Goal: Information Seeking & Learning: Learn about a topic

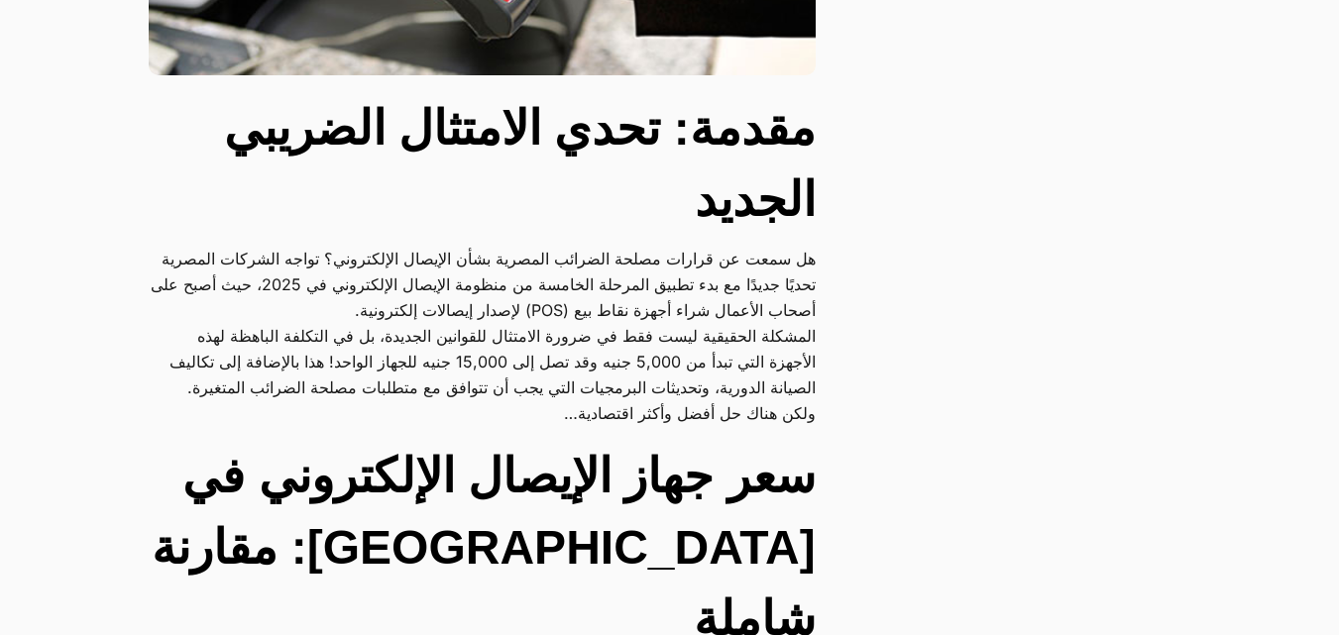
scroll to position [694, 0]
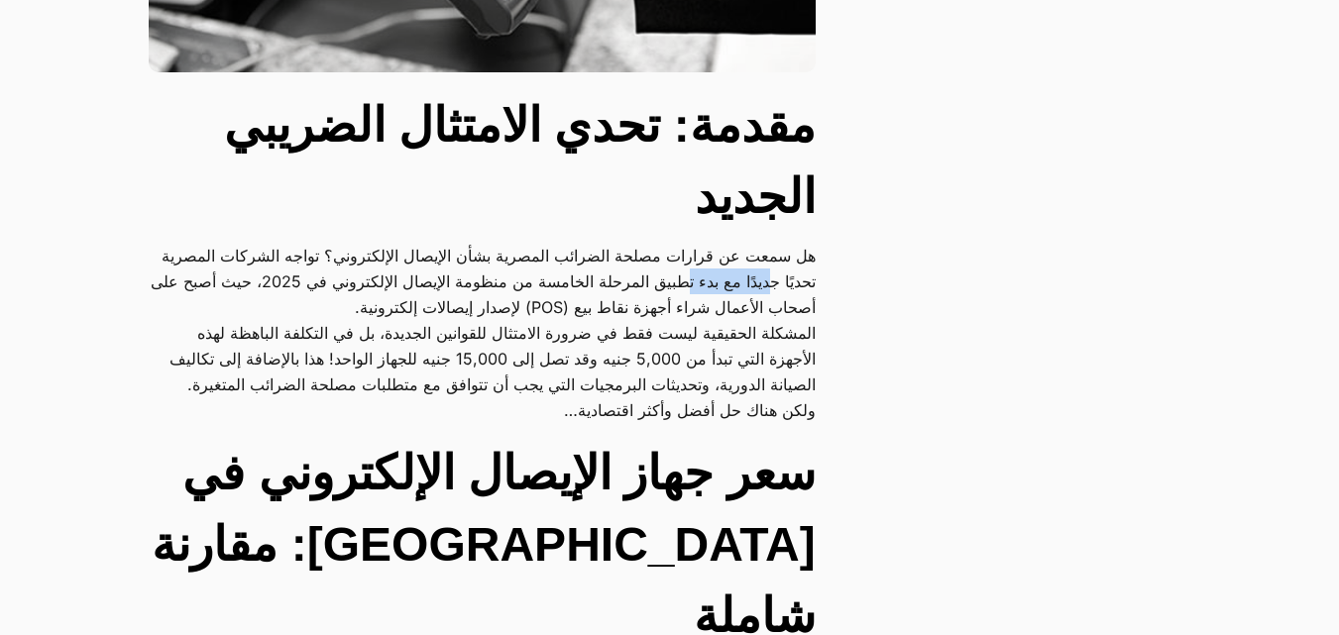
drag, startPoint x: 703, startPoint y: 271, endPoint x: 529, endPoint y: 273, distance: 174.4
click at [588, 273] on p "هل سمعت عن قرارات مصلحة الضرائب المصرية بشأن الإيصال الإلكتروني؟ تواجه الشركات …" at bounding box center [482, 281] width 667 height 77
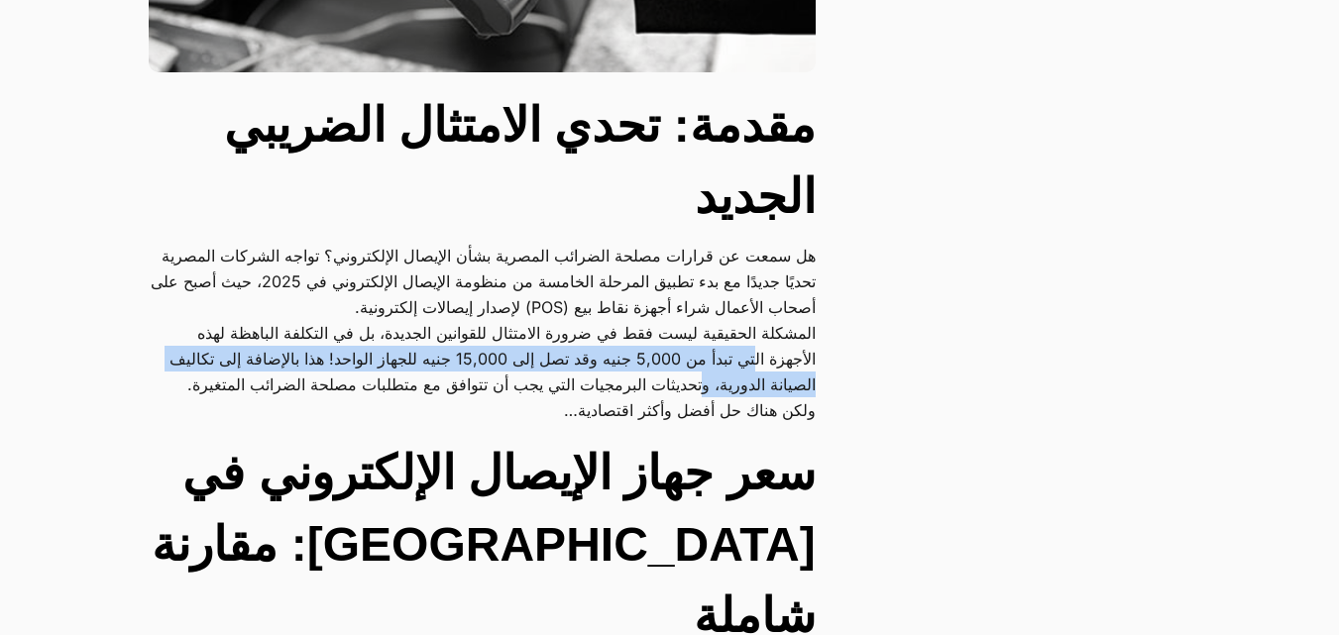
drag, startPoint x: 712, startPoint y: 351, endPoint x: 616, endPoint y: 382, distance: 101.2
click at [616, 382] on p "المشكلة الحقيقية ليست فقط في ضرورة الامتثال للقوانين الجديدة، بل في التكلفة الب…" at bounding box center [482, 358] width 667 height 77
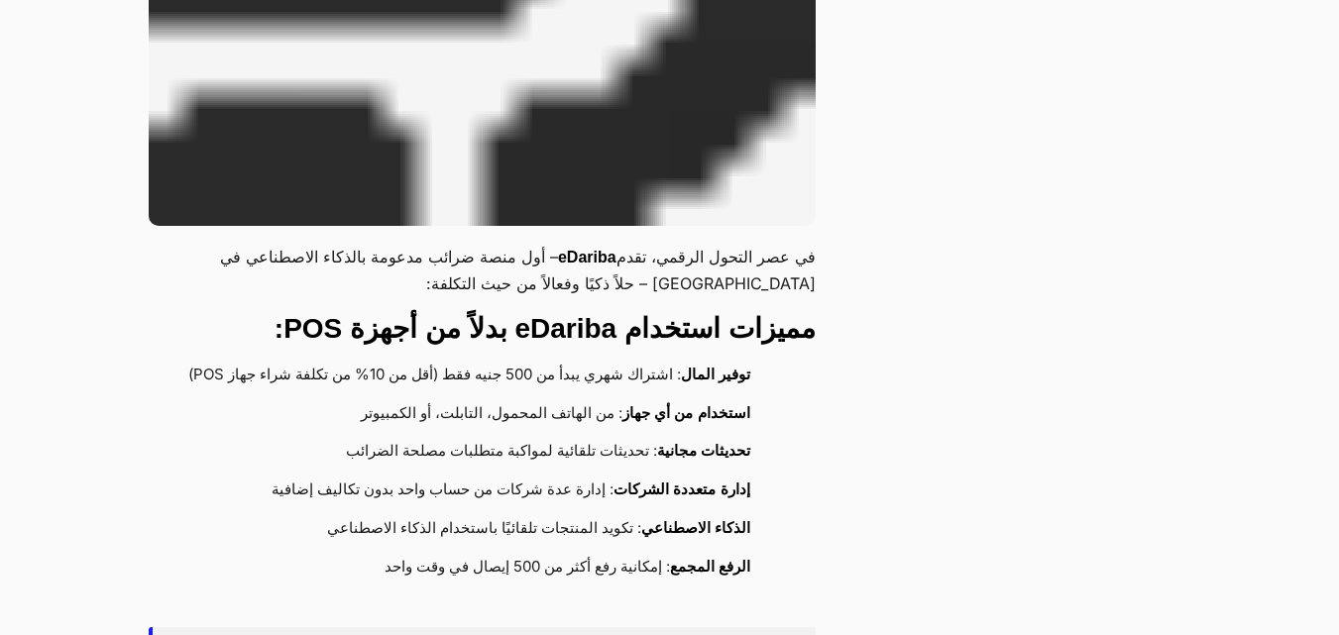
scroll to position [2972, 0]
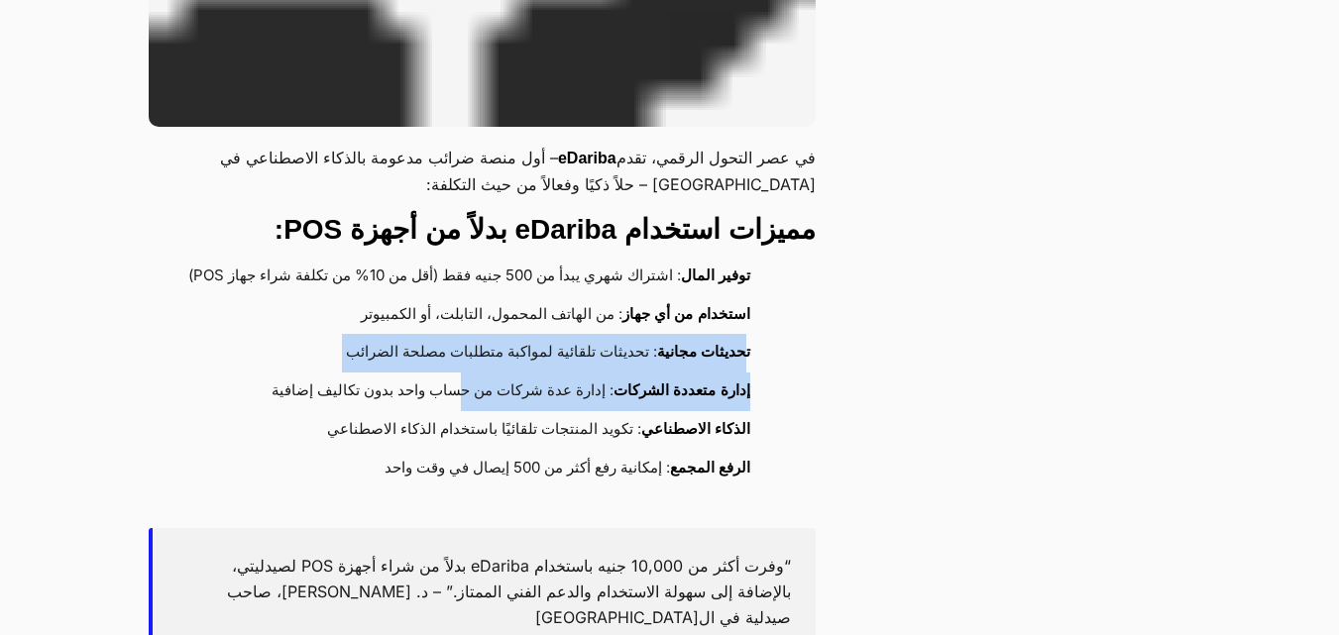
drag, startPoint x: 747, startPoint y: 332, endPoint x: 479, endPoint y: 370, distance: 271.1
click at [479, 370] on ul "توفير المال : اشتراك شهري يبدأ من 500 جنيه فقط (أقل من 10% من تكلفة شراء جهاز P…" at bounding box center [482, 373] width 667 height 231
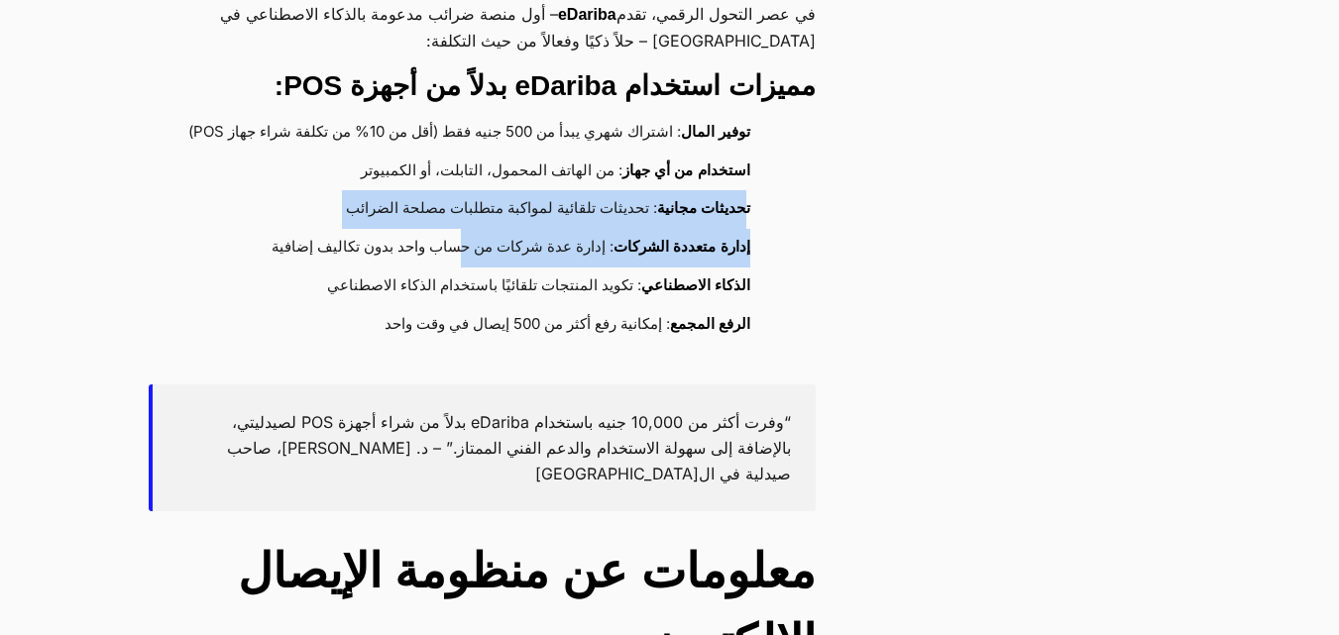
scroll to position [3170, 0]
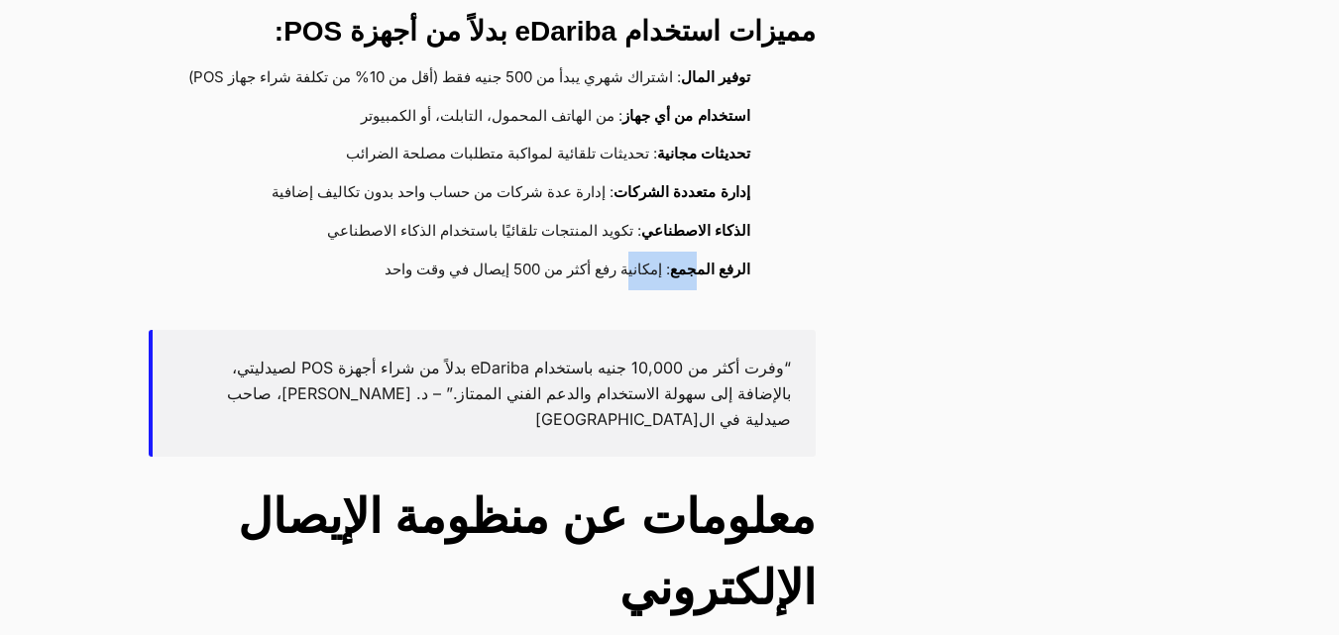
drag, startPoint x: 699, startPoint y: 256, endPoint x: 627, endPoint y: 255, distance: 72.3
click at [627, 255] on li "الرفع المجمع : إمكانية رفع أكثر من 500 إيصال في وقت واحد" at bounding box center [471, 271] width 607 height 39
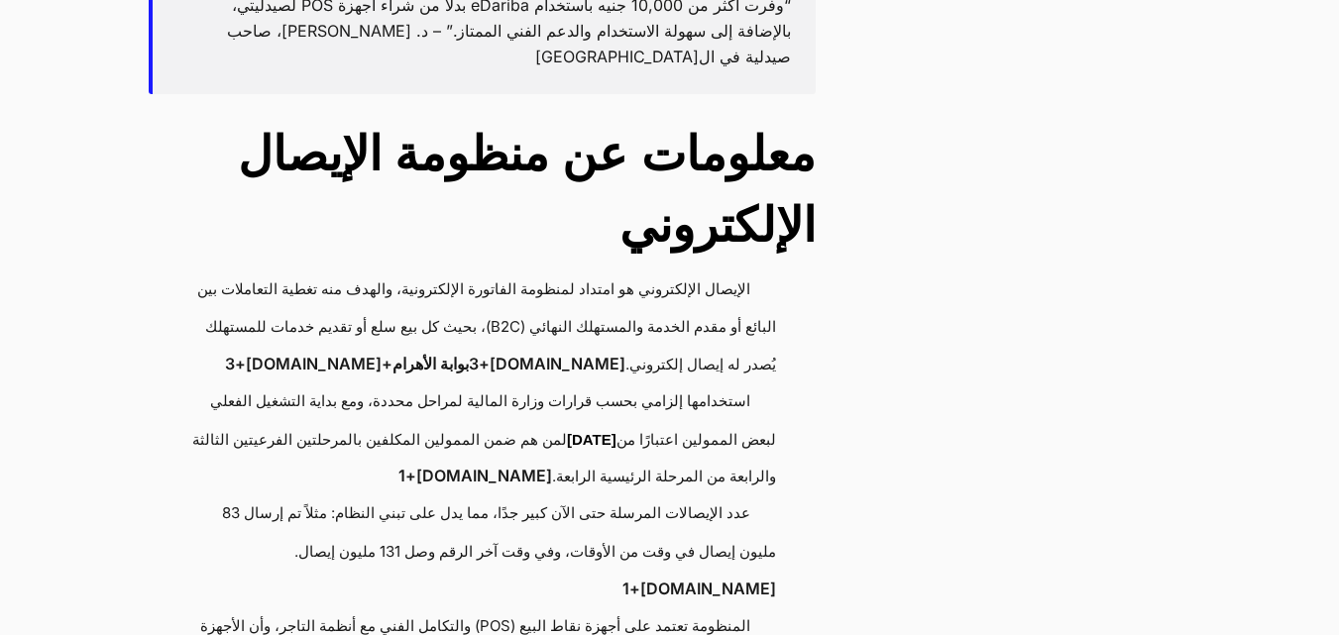
scroll to position [3567, 0]
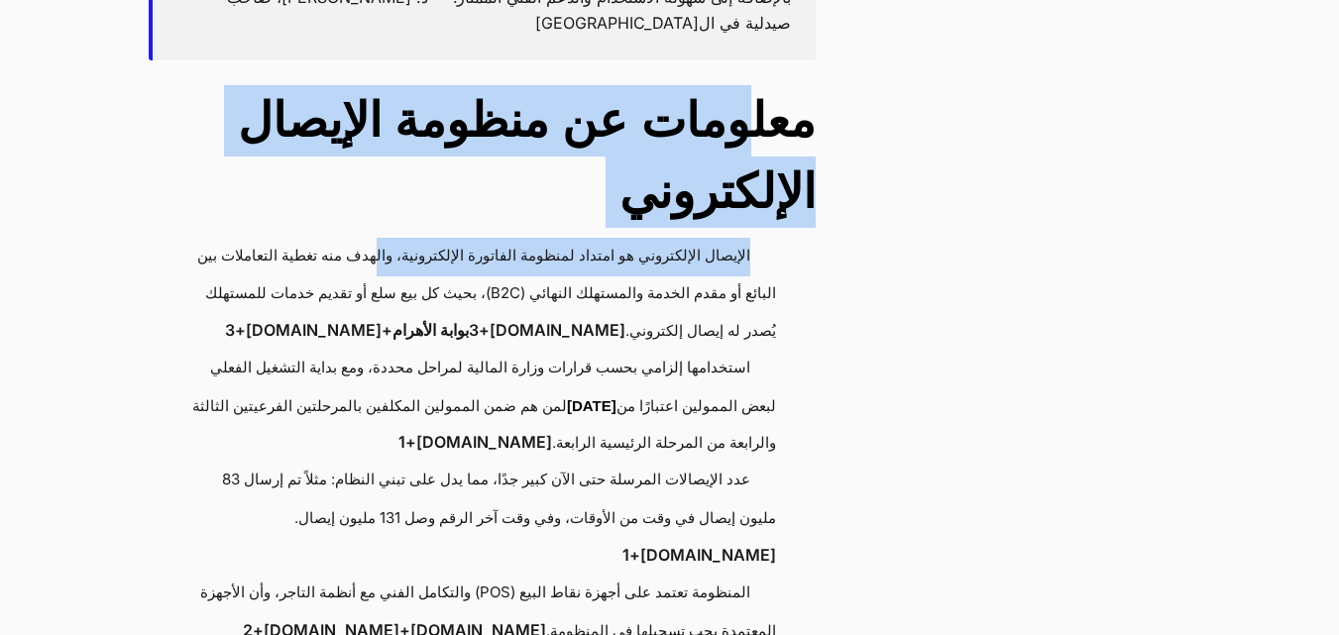
drag, startPoint x: 740, startPoint y: 108, endPoint x: 367, endPoint y: 260, distance: 403.1
click at [442, 249] on li "الإيصال الإلكتروني هو امتداد لمنظومة الفاتورة الإلكترونية، والهدف منه تغطية الت…" at bounding box center [471, 294] width 607 height 112
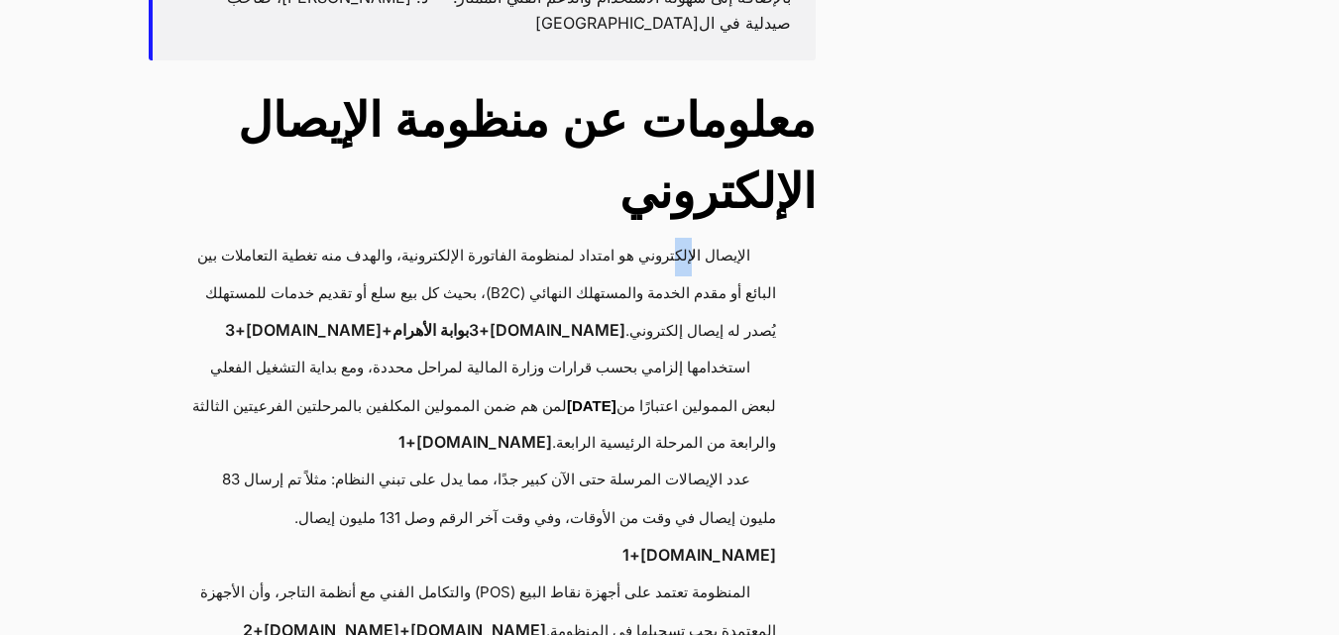
drag, startPoint x: 689, startPoint y: 245, endPoint x: 572, endPoint y: 245, distance: 116.9
click at [616, 245] on li "الإيصال الإلكتروني هو امتداد لمنظومة الفاتورة الإلكترونية، والهدف منه تغطية الت…" at bounding box center [471, 294] width 607 height 112
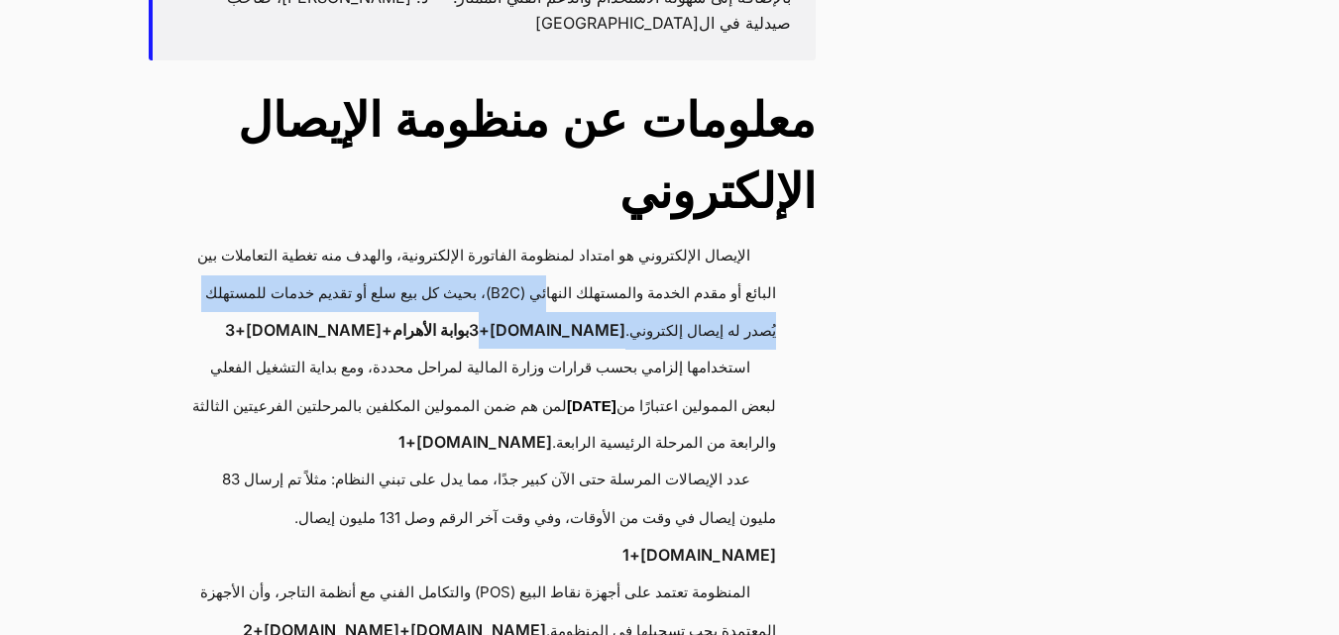
drag, startPoint x: 509, startPoint y: 272, endPoint x: 444, endPoint y: 312, distance: 76.5
click at [444, 312] on li "الإيصال الإلكتروني هو امتداد لمنظومة الفاتورة الإلكترونية، والهدف منه تغطية الت…" at bounding box center [471, 294] width 607 height 112
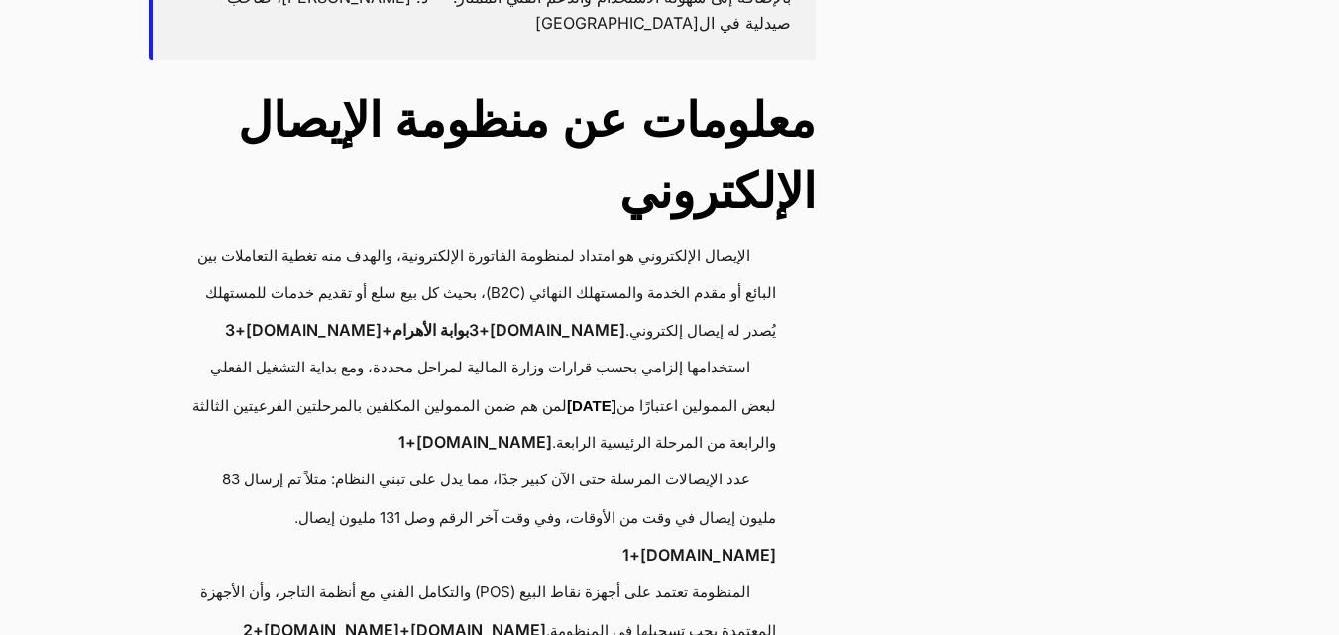
click at [440, 263] on li "الإيصال الإلكتروني هو امتداد لمنظومة الفاتورة الإلكترونية، والهدف منه تغطية الت…" at bounding box center [471, 294] width 607 height 112
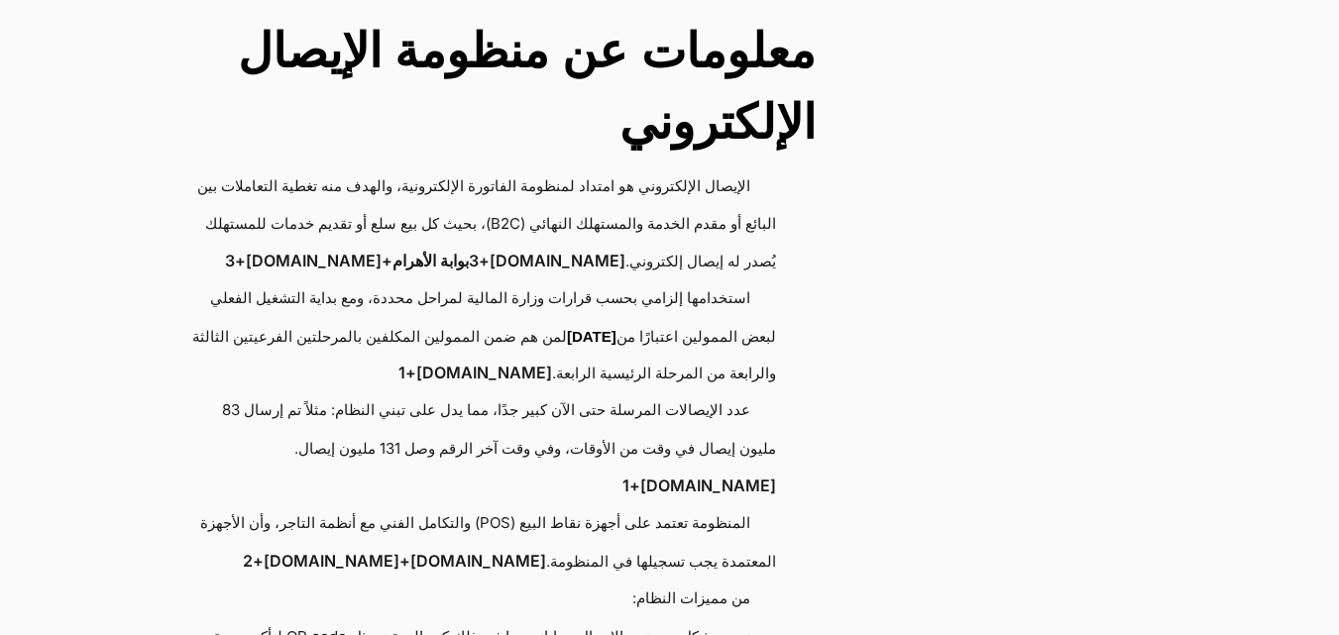
scroll to position [3666, 0]
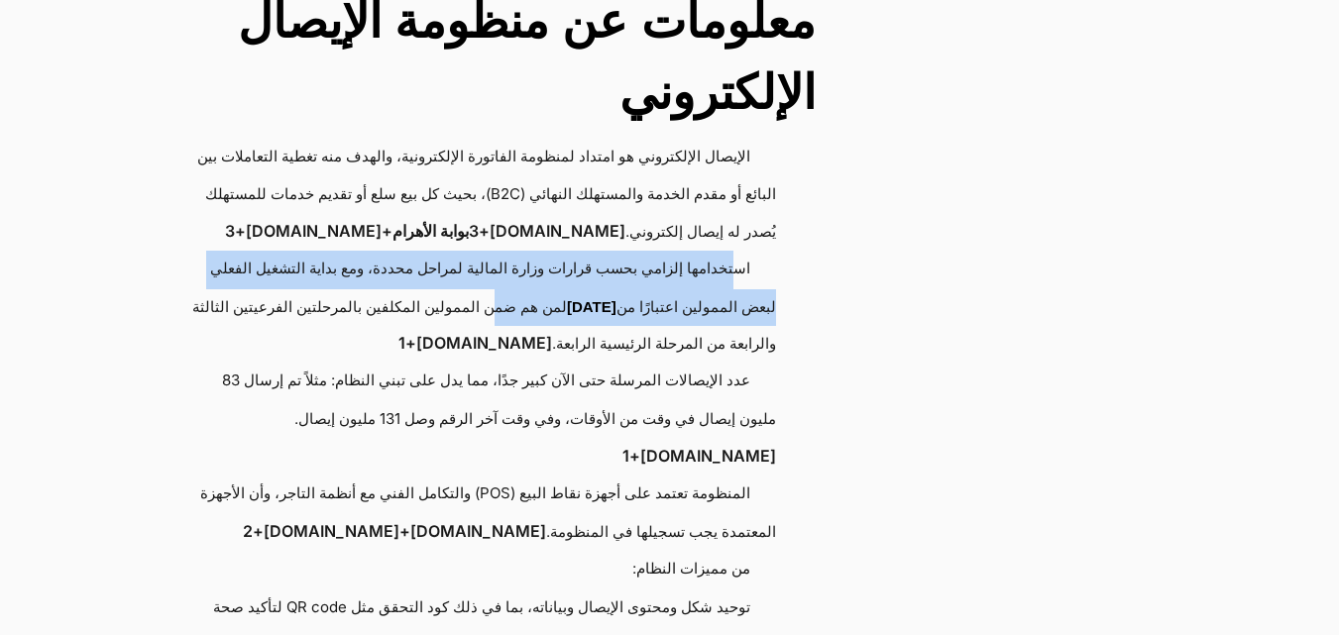
drag, startPoint x: 739, startPoint y: 259, endPoint x: 451, endPoint y: 292, distance: 290.3
click at [451, 292] on li "استخدامها إلزامي بحسب قرارات وزارة المالية لمراحل محددة، ومع بداية التشغيل الفع…" at bounding box center [471, 307] width 607 height 112
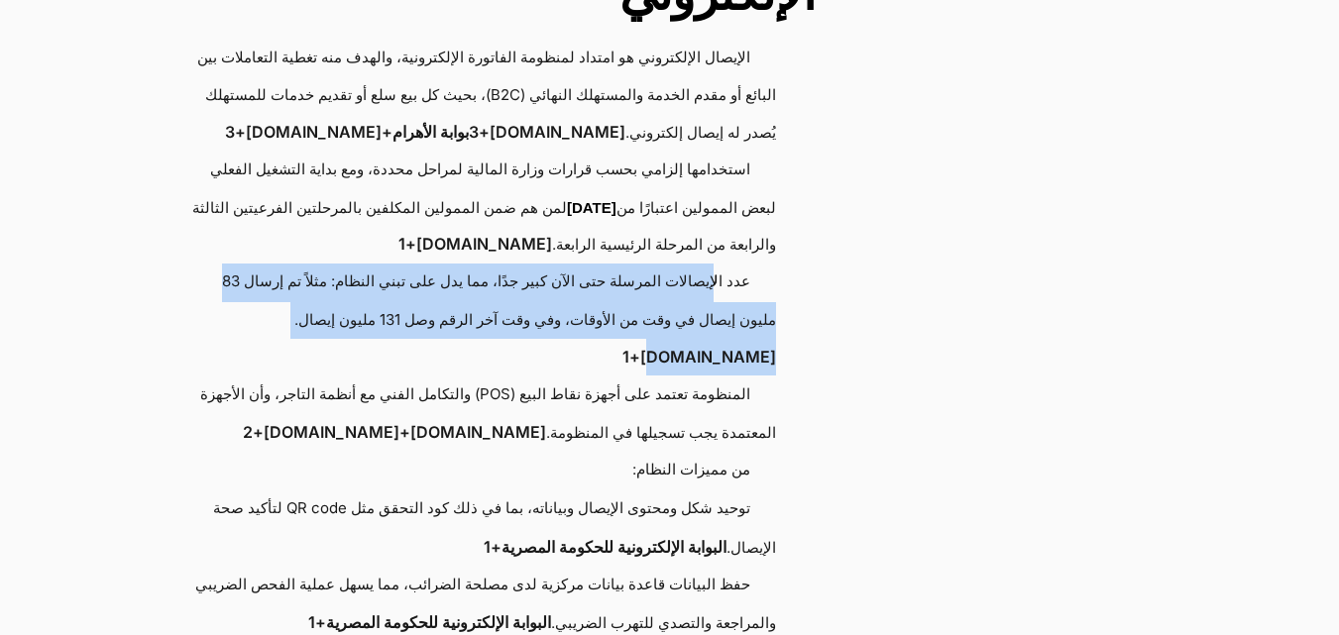
drag, startPoint x: 709, startPoint y: 261, endPoint x: 533, endPoint y: 328, distance: 188.8
click at [533, 328] on li "عدد الإيصالات المرسلة حتى الآن كبير جدًا، مما يدل على تبني النظام: مثلاً تم إرس…" at bounding box center [471, 320] width 607 height 112
click at [708, 304] on li "عدد الإيصالات المرسلة حتى الآن كبير جدًا، مما يدل على تبني النظام: مثلاً تم إرس…" at bounding box center [471, 320] width 607 height 112
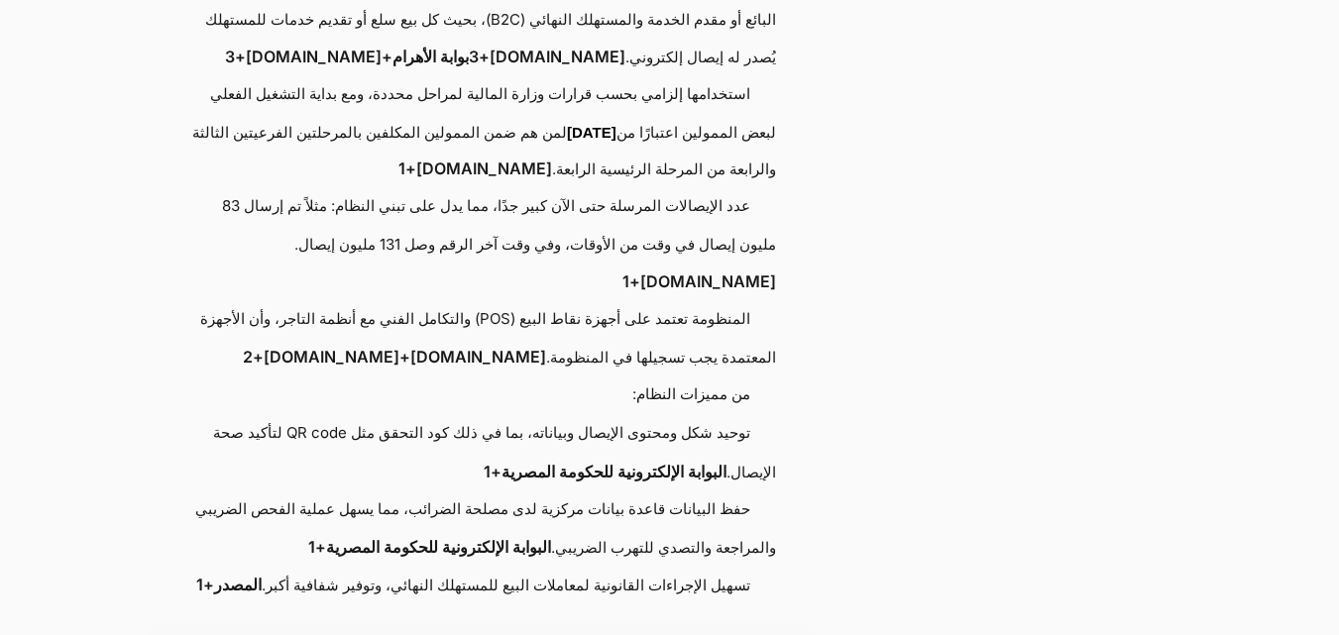
scroll to position [3963, 0]
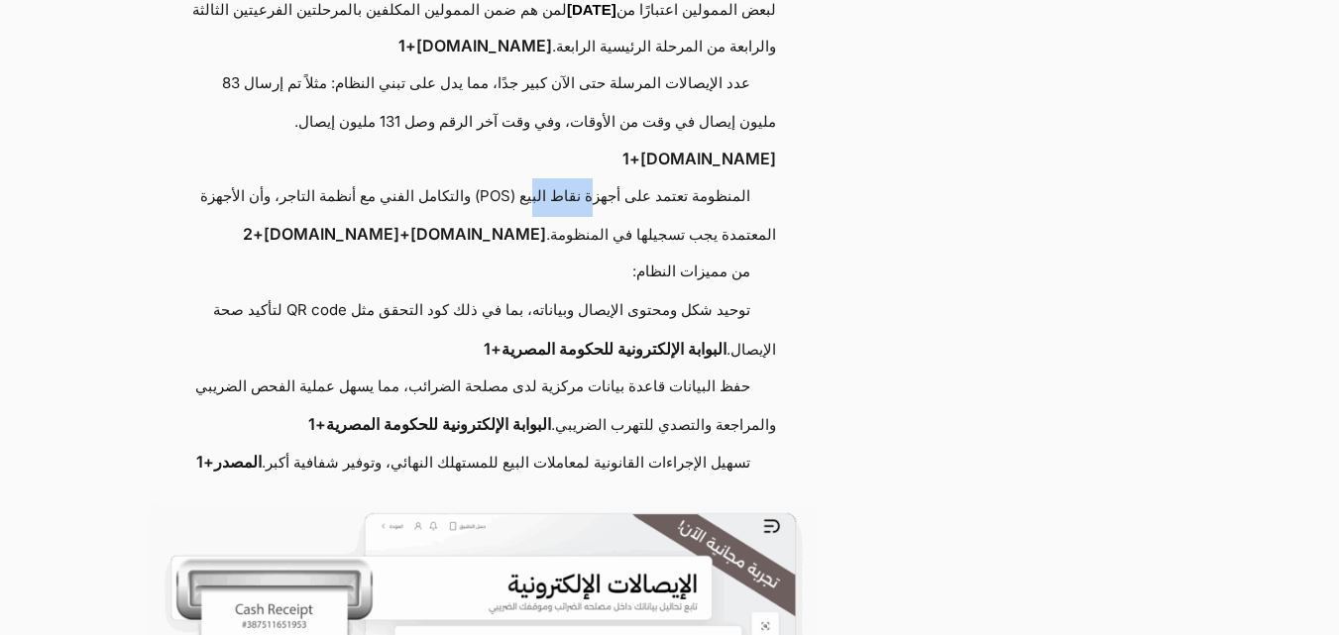
drag, startPoint x: 579, startPoint y: 185, endPoint x: 521, endPoint y: 185, distance: 57.5
click at [521, 185] on li "المنظومة تعتمد على أجهزة نقاط البيع (POS) والتكامل الفني مع أنظمة التاجر، وأن ا…" at bounding box center [471, 216] width 607 height 76
click at [483, 180] on li "المنظومة تعتمد على أجهزة نقاط البيع (POS) والتكامل الفني مع أنظمة التاجر، وأن ا…" at bounding box center [471, 216] width 607 height 76
drag, startPoint x: 634, startPoint y: 177, endPoint x: 566, endPoint y: 179, distance: 68.4
click at [566, 179] on li "المنظومة تعتمد على أجهزة نقاط البيع (POS) والتكامل الفني مع أنظمة التاجر، وأن ا…" at bounding box center [471, 216] width 607 height 76
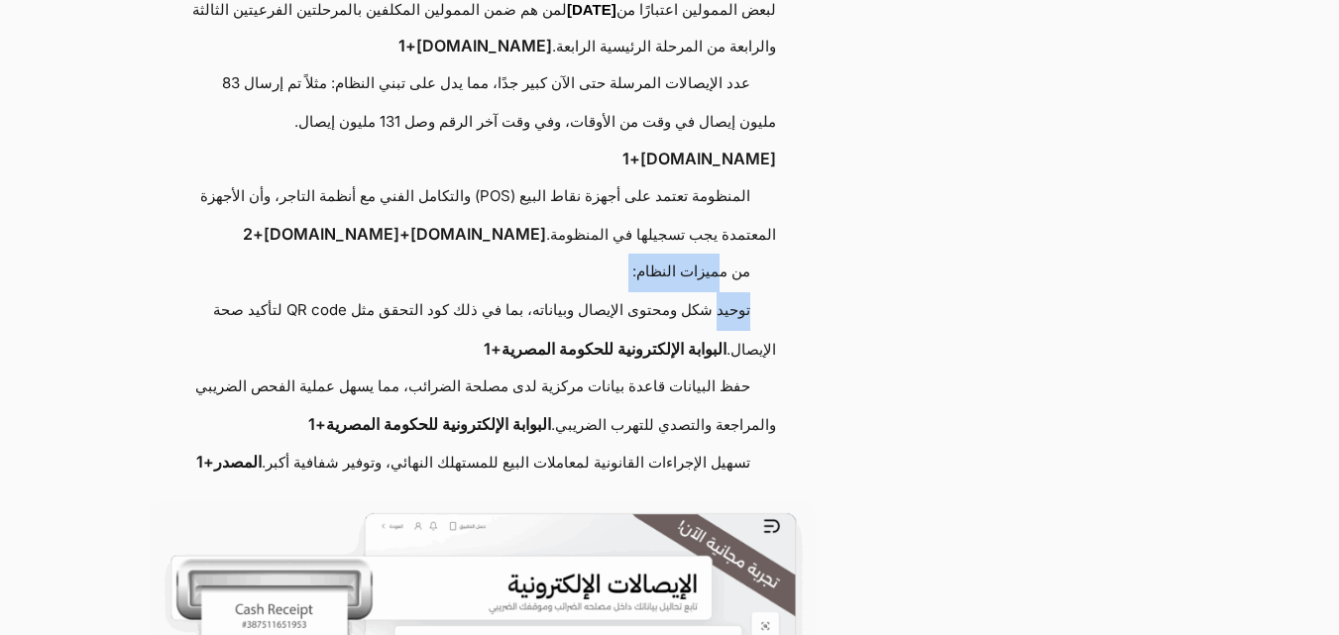
drag, startPoint x: 712, startPoint y: 248, endPoint x: 714, endPoint y: 295, distance: 47.6
click at [714, 295] on ul "الإيصال الإلكتروني هو امتداد لمنظومة الفاتورة الإلكترونية، والهدف منه تغطية الت…" at bounding box center [482, 162] width 667 height 643
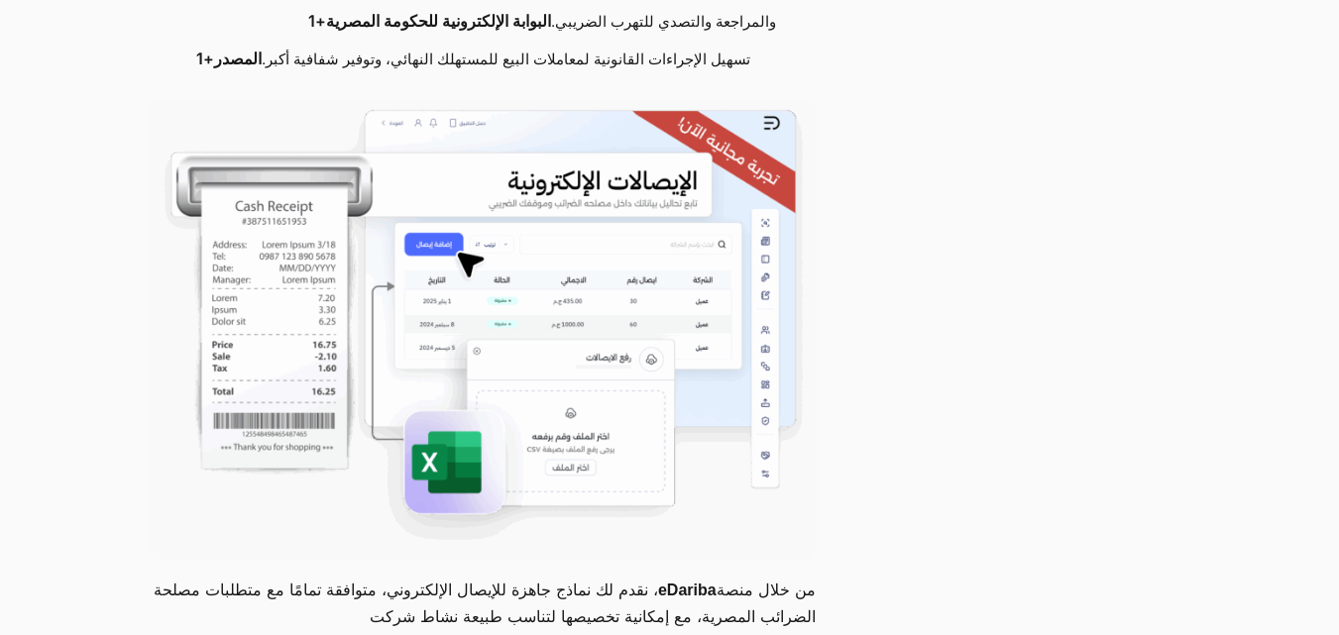
scroll to position [4458, 0]
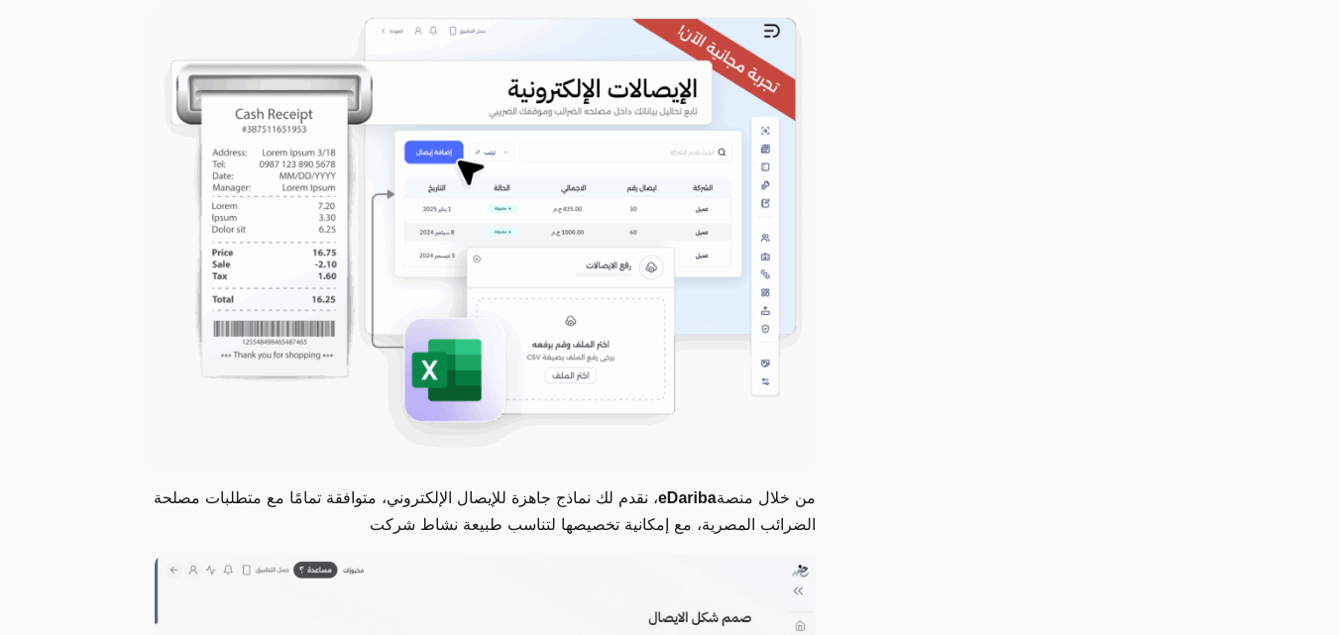
click at [561, 196] on img at bounding box center [482, 237] width 667 height 462
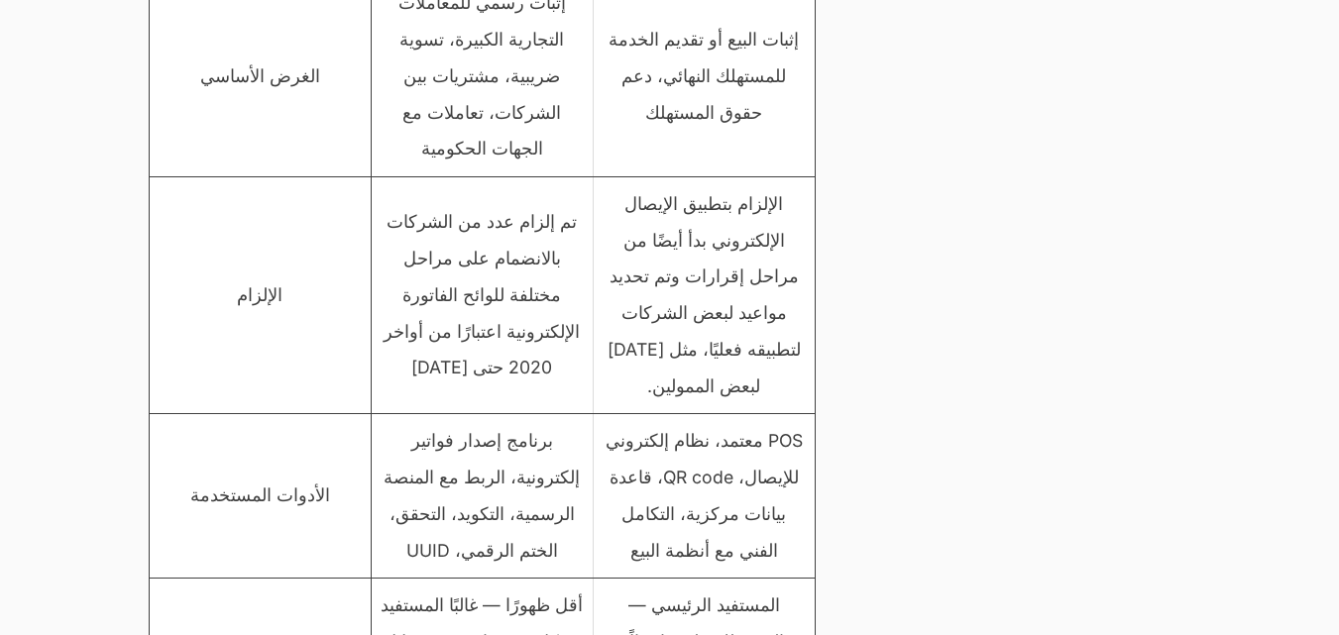
scroll to position [11592, 0]
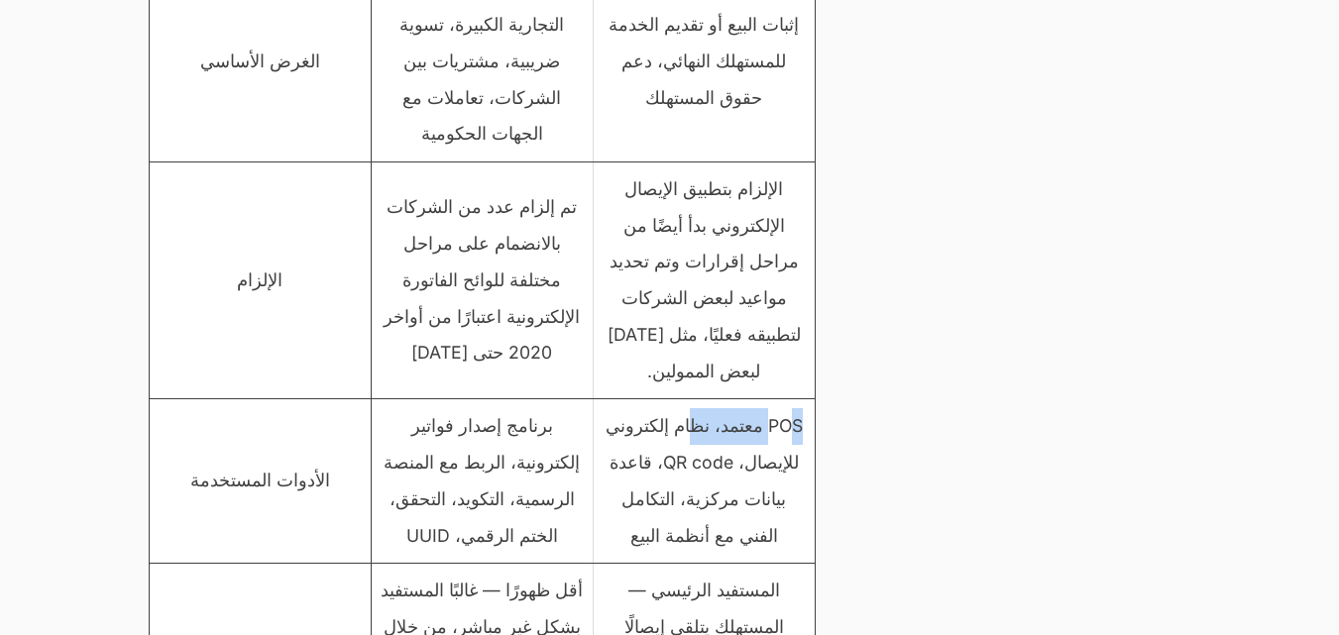
drag, startPoint x: 763, startPoint y: 255, endPoint x: 651, endPoint y: 255, distance: 112.0
click at [651, 399] on td "POS معتمد، نظام إلكتروني للإيصال، QR code، قاعدة بيانات مركزية، التكامل الفني م…" at bounding box center [703, 481] width 222 height 164
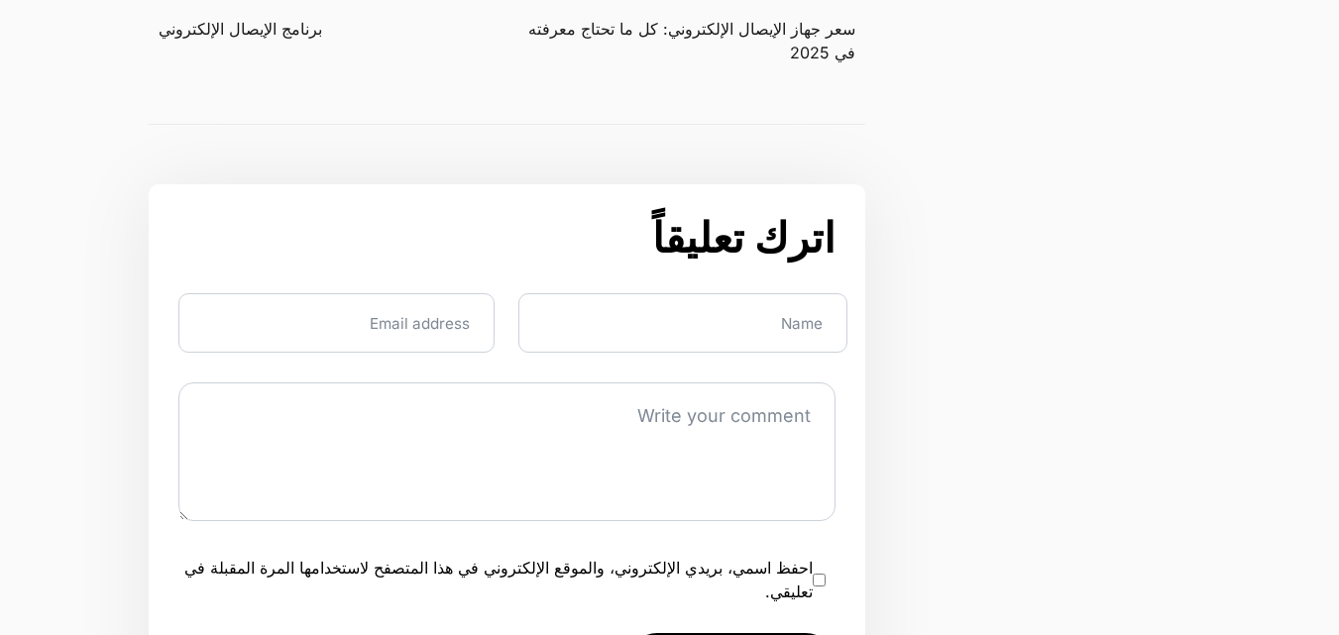
scroll to position [13673, 0]
